Goal: Check status: Check status

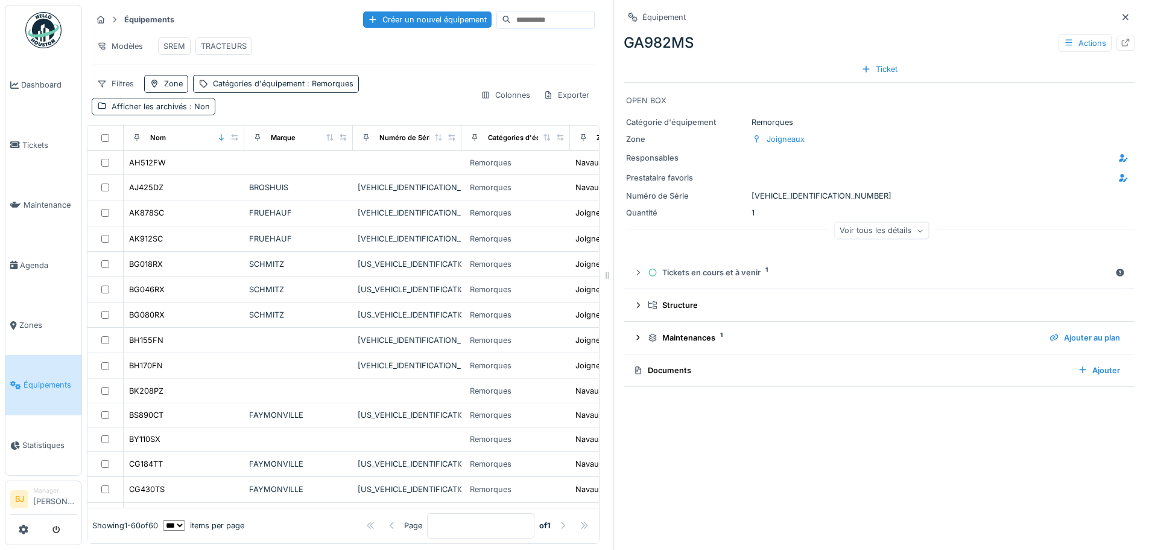
scroll to position [342, 0]
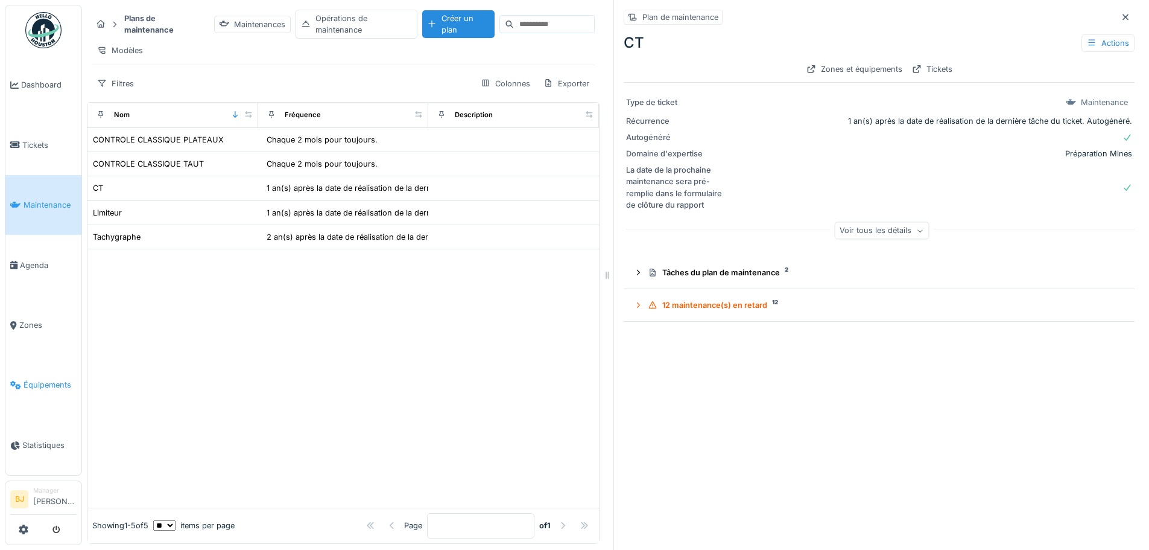
scroll to position [9, 0]
click at [12, 381] on icon at bounding box center [15, 385] width 11 height 8
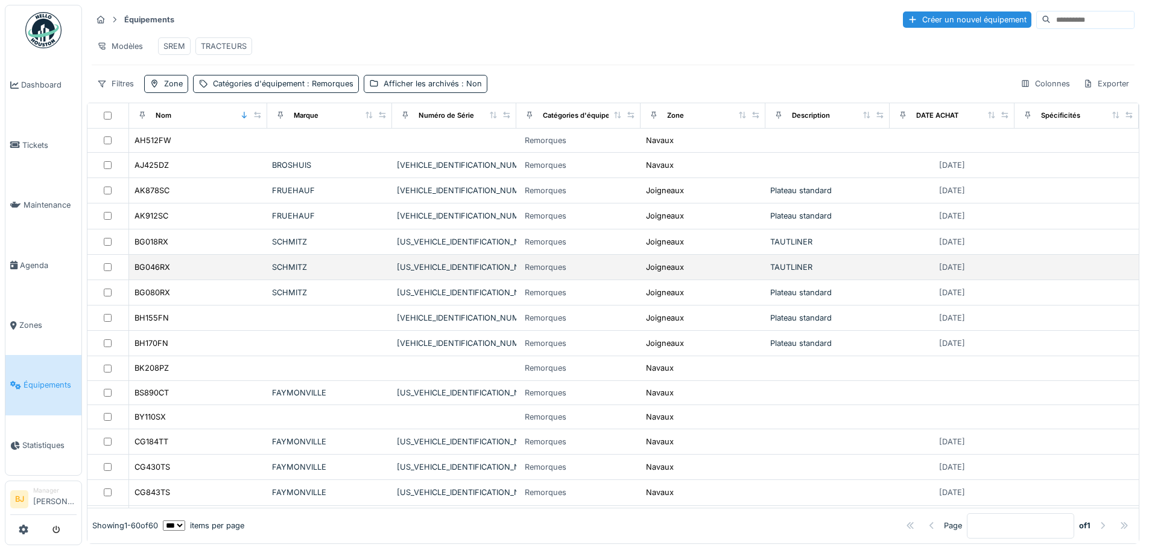
click at [208, 280] on td "BG046RX" at bounding box center [198, 267] width 138 height 25
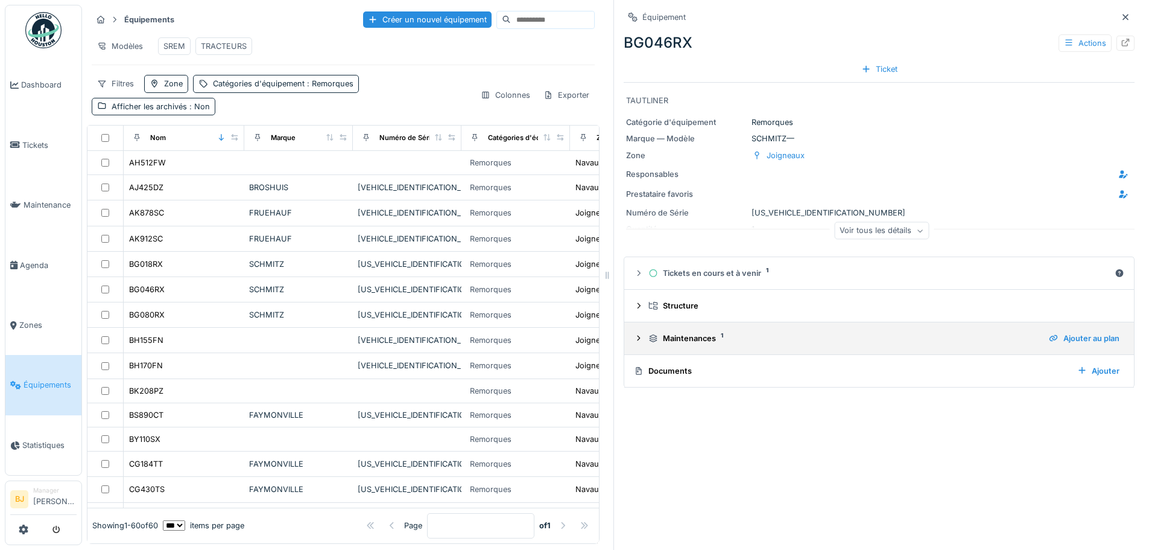
click at [803, 334] on div "Maintenances 1" at bounding box center [844, 337] width 391 height 11
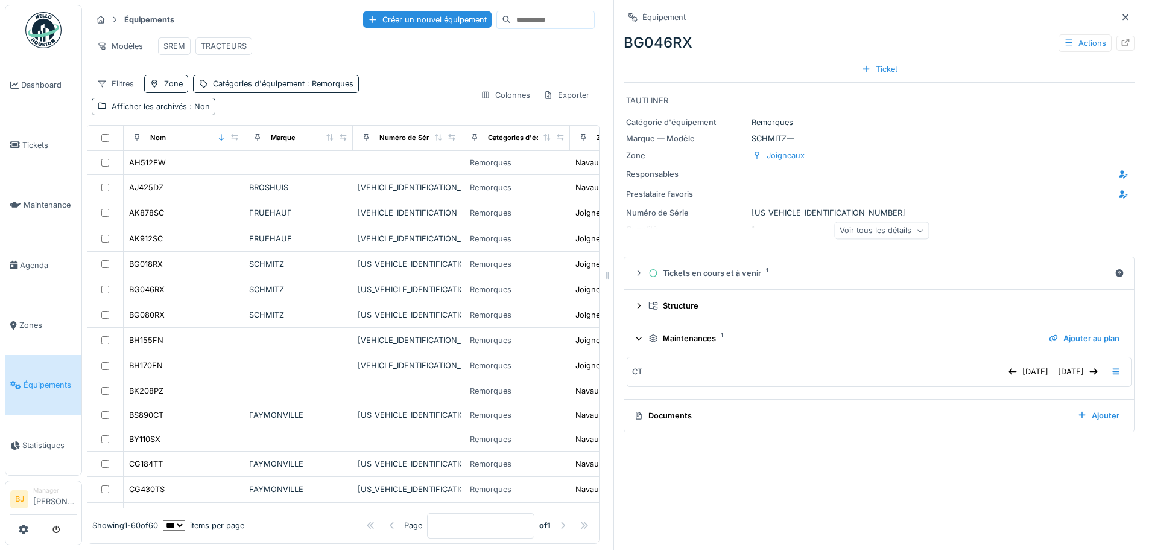
click at [803, 334] on div "Maintenances 1" at bounding box center [844, 337] width 391 height 11
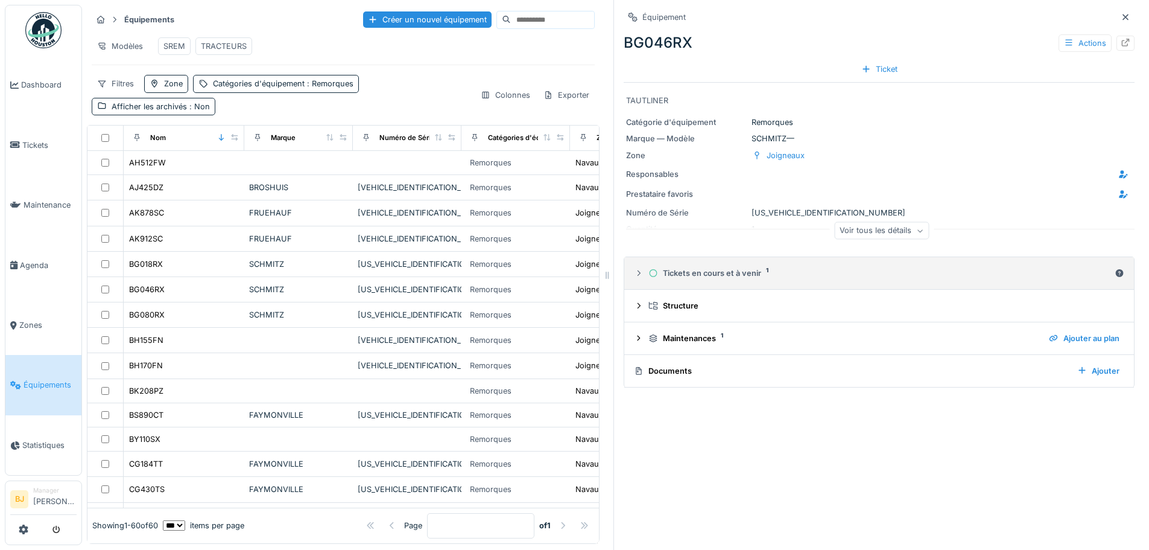
click at [778, 270] on div "Tickets en cours et à venir 1" at bounding box center [880, 272] width 462 height 11
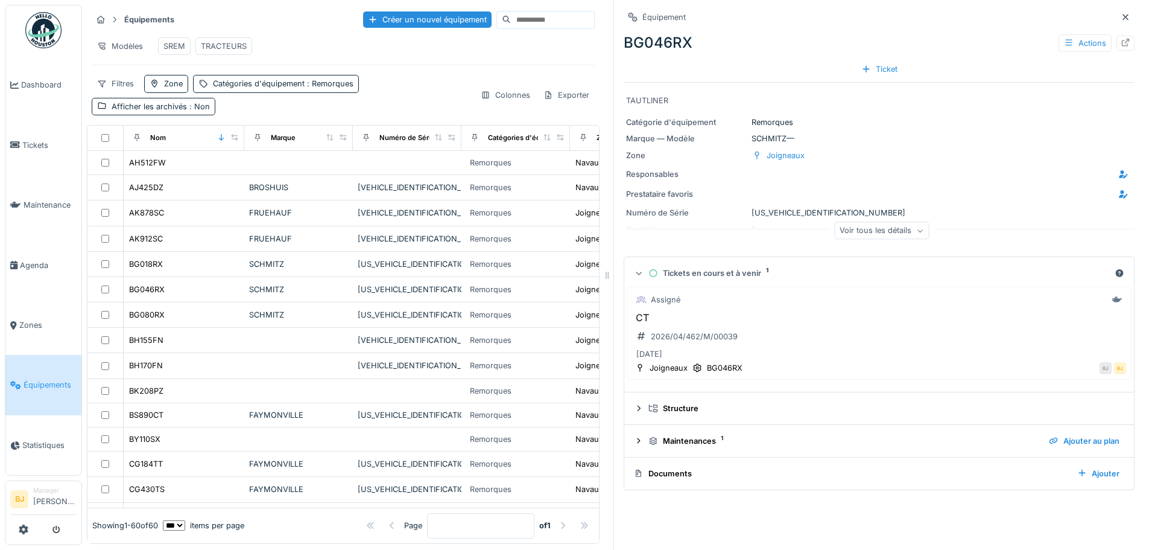
click at [778, 270] on div "Tickets en cours et à venir 1" at bounding box center [880, 272] width 462 height 11
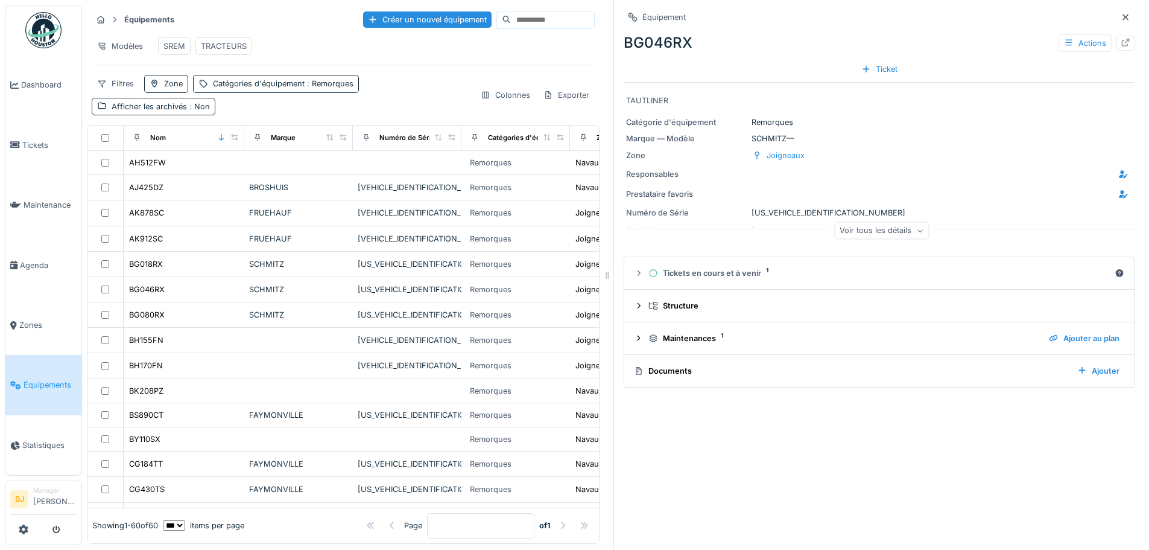
click at [1117, 42] on div "Équipement BG046RX Actions Ticket TAUTLINER Catégorie d'équipement Remorques Ma…" at bounding box center [879, 275] width 531 height 550
click at [1122, 42] on icon at bounding box center [1126, 43] width 8 height 8
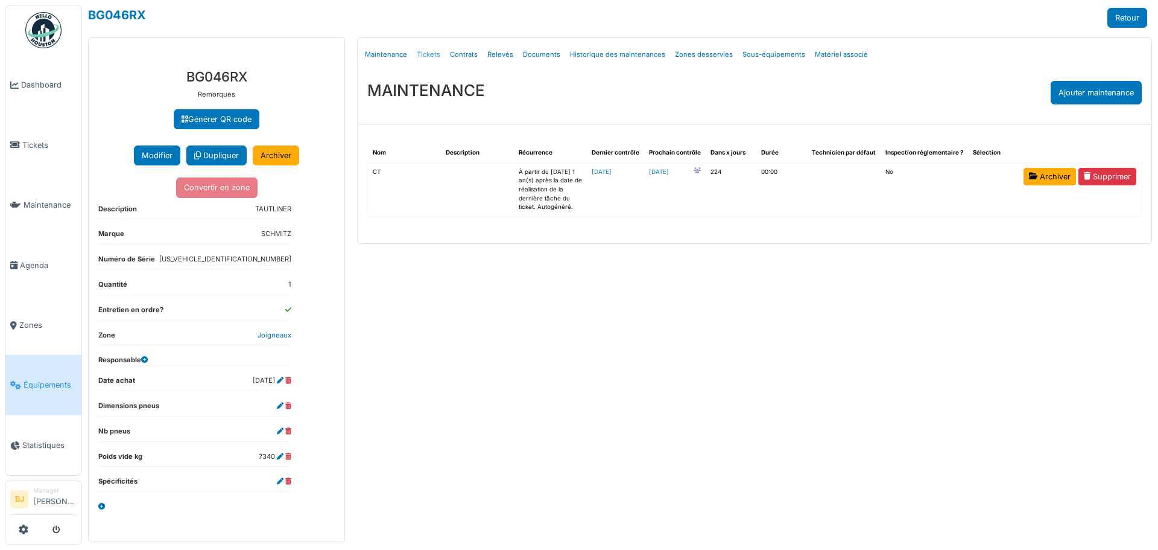
click at [436, 59] on link "Tickets" at bounding box center [428, 54] width 33 height 28
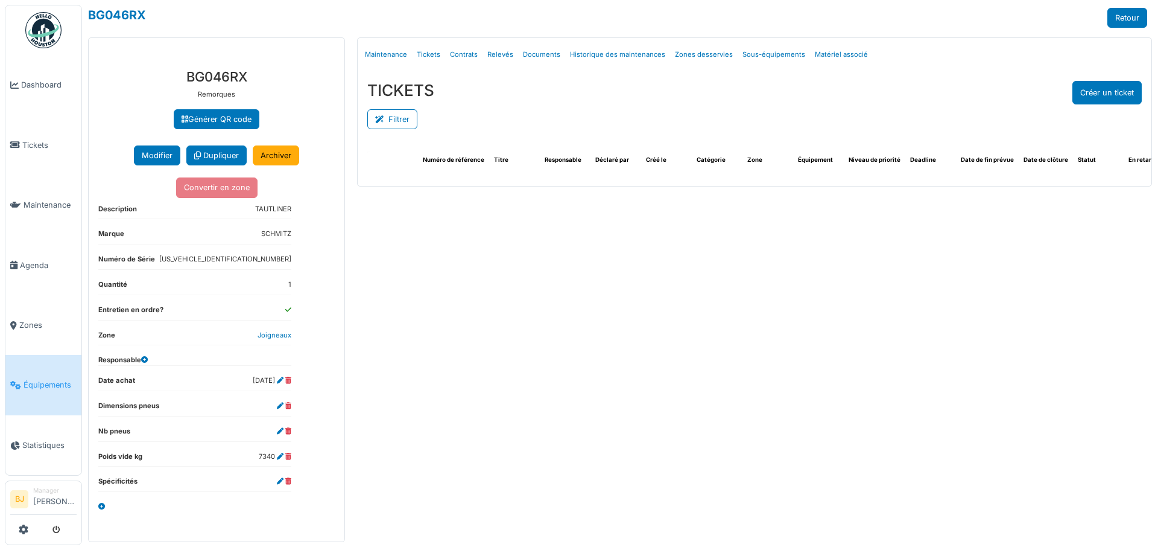
select select "***"
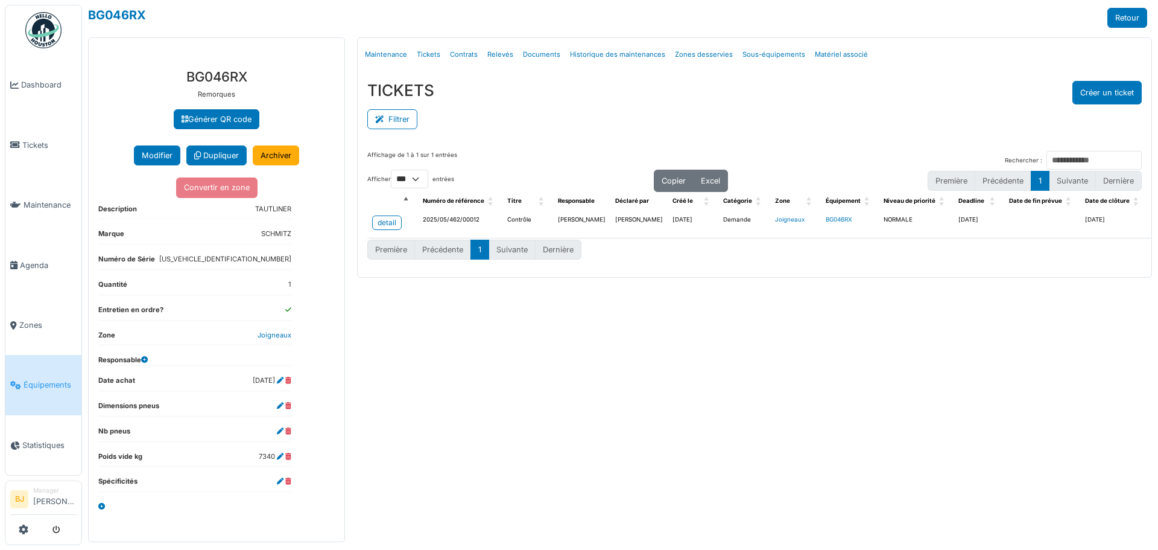
click at [583, 342] on div "Menu [GEOGRAPHIC_DATA] Maintenance Tickets Contrats Relevés Documents Historiqu…" at bounding box center [754, 289] width 807 height 504
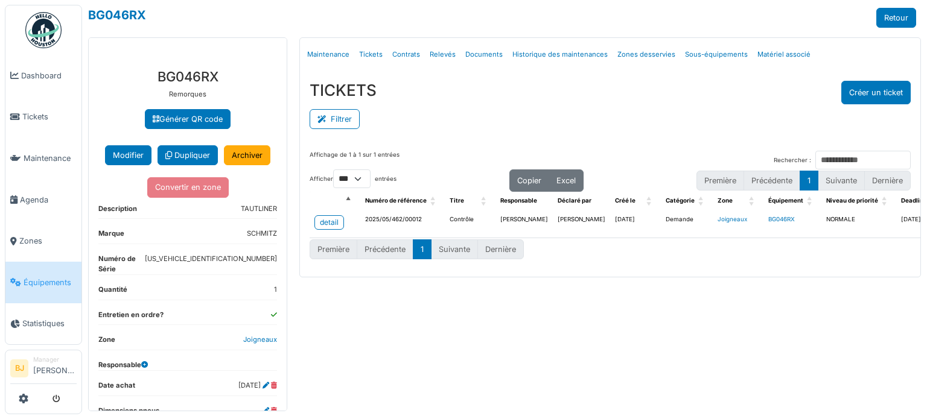
drag, startPoint x: 536, startPoint y: 111, endPoint x: 535, endPoint y: 102, distance: 9.2
click at [536, 111] on div "Filtrer" at bounding box center [610, 117] width 601 height 27
